Goal: Entertainment & Leisure: Consume media (video, audio)

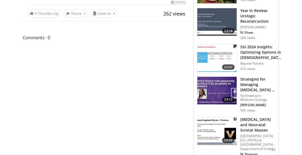
scroll to position [185, 0]
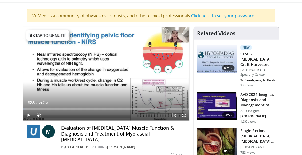
scroll to position [31, 0]
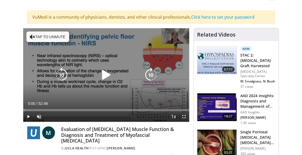
click at [105, 73] on icon "Video Player" at bounding box center [106, 75] width 15 height 15
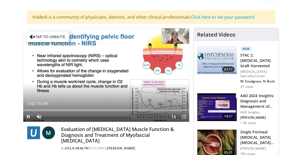
click at [185, 115] on span "Video Player" at bounding box center [184, 116] width 11 height 11
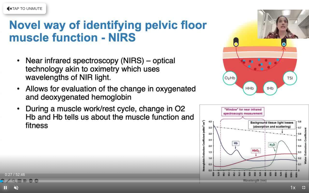
click at [5, 155] on span "Video Player" at bounding box center [5, 187] width 11 height 11
click at [16, 155] on span "Video Player" at bounding box center [16, 187] width 11 height 11
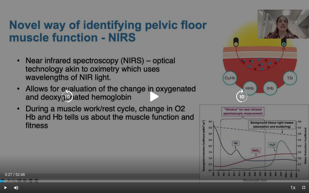
click at [153, 95] on icon "Video Player" at bounding box center [154, 96] width 15 height 15
click at [168, 143] on div "10 seconds Tap to unmute" at bounding box center [154, 96] width 309 height 193
click at [154, 95] on icon "Video Player" at bounding box center [154, 96] width 15 height 15
click at [155, 97] on icon "Video Player" at bounding box center [154, 96] width 15 height 15
click at [153, 98] on icon "Video Player" at bounding box center [154, 96] width 15 height 15
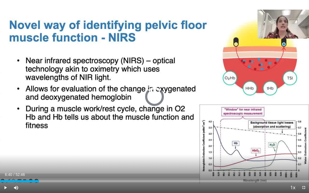
click at [39, 155] on div "Loaded : 0.00% 06:40 06:40" at bounding box center [154, 181] width 309 height 2
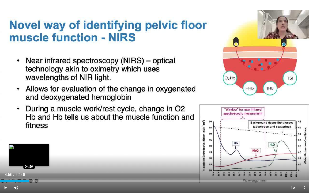
click at [29, 155] on div "04:56" at bounding box center [14, 181] width 29 height 2
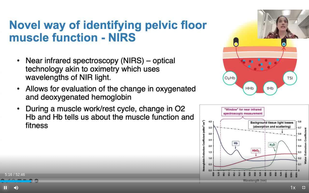
click at [6, 155] on span "Video Player" at bounding box center [5, 187] width 11 height 11
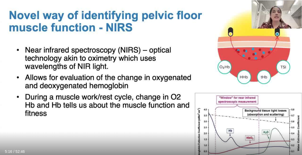
scroll to position [0, 0]
